Goal: Task Accomplishment & Management: Complete application form

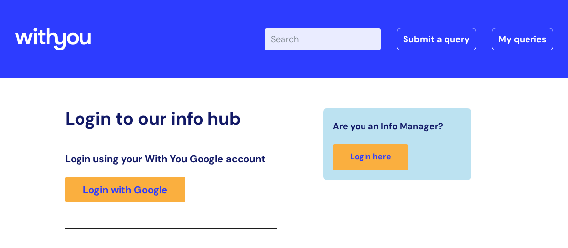
scroll to position [163, 0]
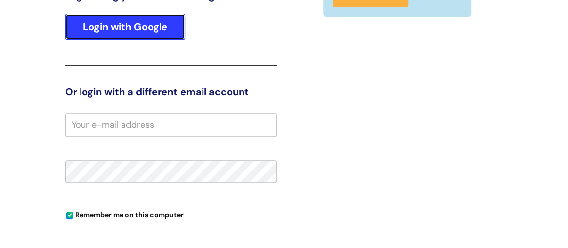
click at [141, 24] on link "Login with Google" at bounding box center [125, 27] width 120 height 26
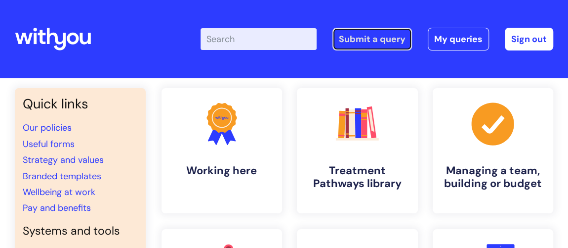
click at [361, 40] on link "Submit a query" at bounding box center [373, 39] width 80 height 23
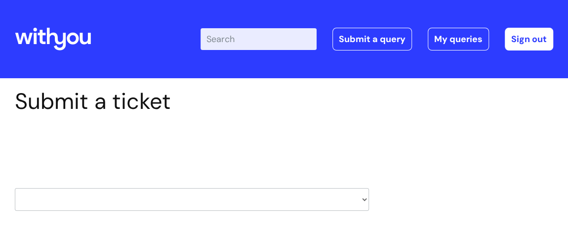
click at [365, 199] on select "HR / People IT and Support Clinical Drug Alerts Finance Accounts Data Support T…" at bounding box center [192, 199] width 354 height 23
select select "property_&_estates"
click at [15, 188] on select "HR / People IT and Support Clinical Drug Alerts Finance Accounts Data Support T…" at bounding box center [192, 199] width 354 height 23
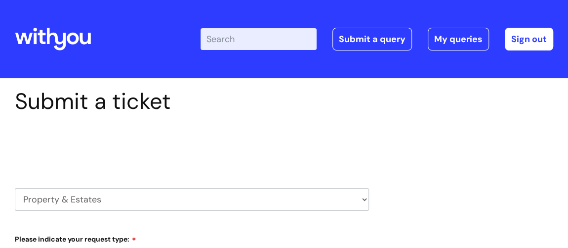
select select "80004157231"
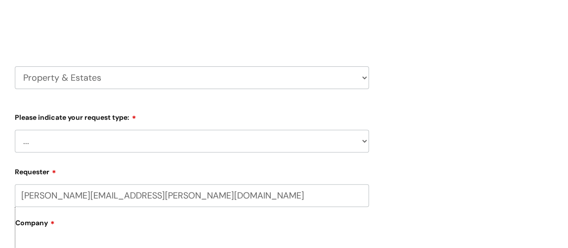
scroll to position [179, 0]
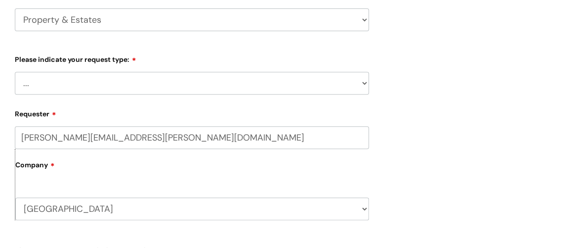
click at [128, 86] on select "... Facilities Support Lease/ Tenancy Agreements Health & Safety and Environmen…" at bounding box center [192, 83] width 354 height 23
select select "Health & Safety and Environmental"
click at [15, 72] on select "... Facilities Support Lease/ Tenancy Agreements Health & Safety and Environmen…" at bounding box center [192, 83] width 354 height 23
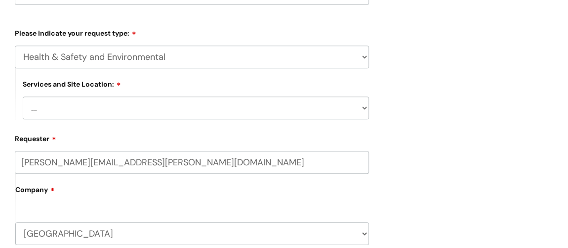
scroll to position [224, 0]
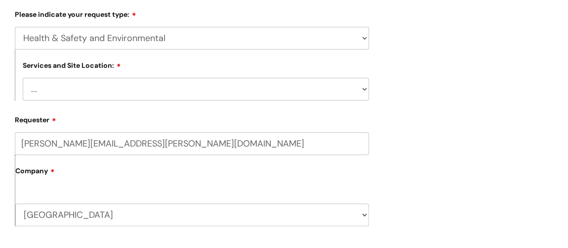
click at [90, 88] on select "... Cleethorpes Darlington Tubwell Darlington Coniscliffe Grimsby Preston Redca…" at bounding box center [196, 89] width 346 height 23
select select "Weston-super-Mare"
click at [23, 78] on select "... Cleethorpes Darlington Tubwell Darlington Coniscliffe Grimsby Preston Redca…" at bounding box center [196, 89] width 346 height 23
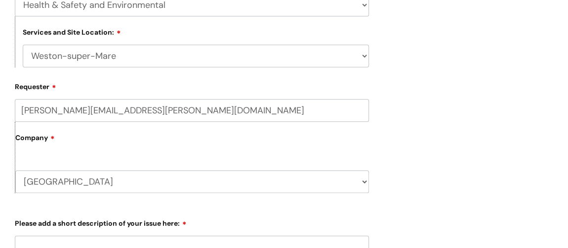
scroll to position [269, 0]
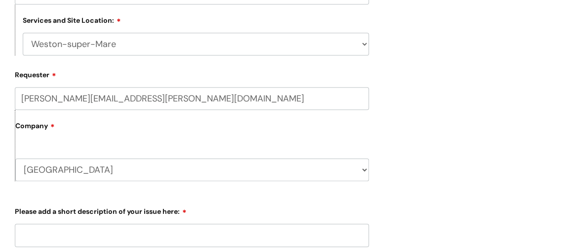
click at [125, 170] on select "North Somerset WithYou Current Staff" at bounding box center [192, 169] width 354 height 23
click at [115, 172] on select "North Somerset WithYou Current Staff" at bounding box center [192, 169] width 354 height 23
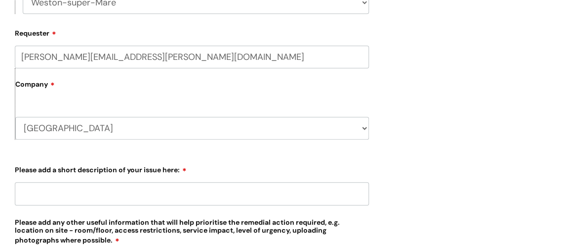
scroll to position [404, 0]
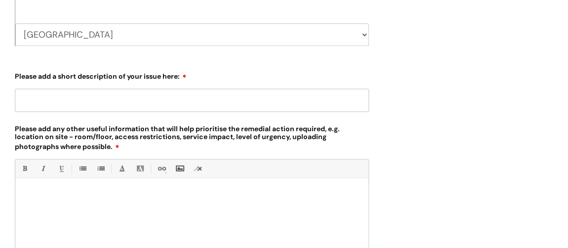
click at [36, 103] on input "Please add a short description of your issue here:" at bounding box center [192, 99] width 354 height 23
type input "rubbish piling up at the back of the building"
click at [31, 188] on div at bounding box center [191, 217] width 353 height 68
click at [233, 125] on label "Please add any other useful information that will help prioritise the remedial …" at bounding box center [192, 137] width 354 height 29
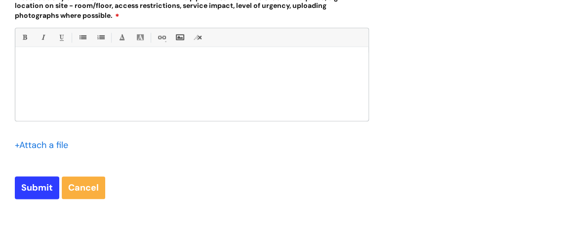
scroll to position [584, 0]
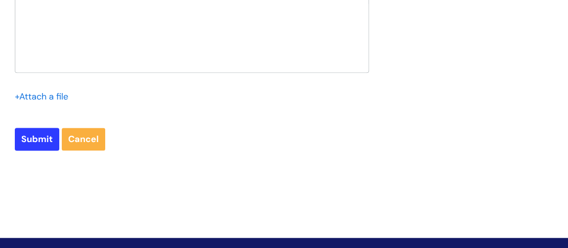
click at [71, 99] on div "+ Attach a file" at bounding box center [44, 96] width 59 height 16
click at [17, 97] on input "file" at bounding box center [39, 95] width 49 height 12
click at [43, 91] on input "file" at bounding box center [39, 95] width 49 height 12
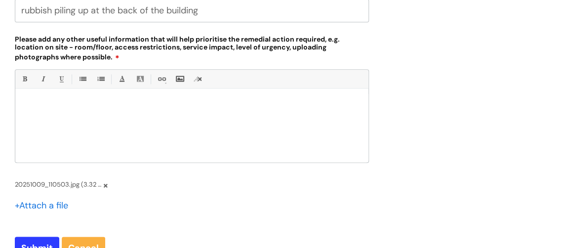
scroll to position [449, 0]
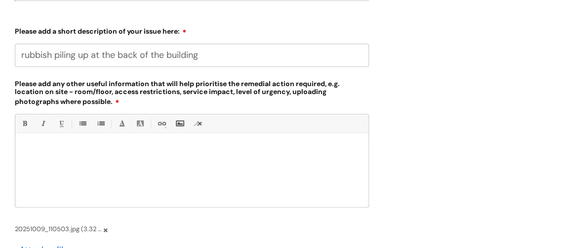
click at [29, 150] on p at bounding box center [192, 150] width 339 height 9
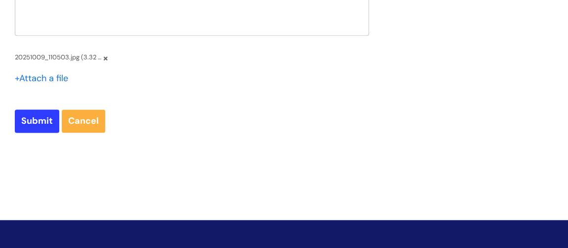
scroll to position [629, 0]
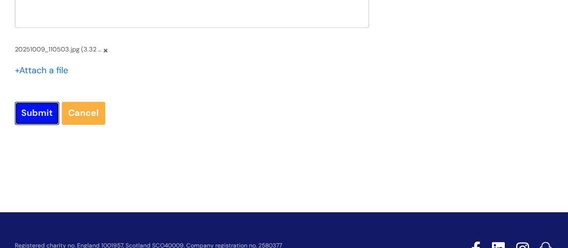
click at [41, 113] on input "Submit" at bounding box center [37, 112] width 44 height 23
type input "Please Wait..."
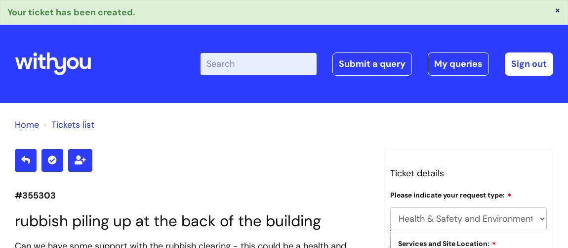
select select "Health & Safety and Environmental"
select select "Weston-super-Mare"
